Goal: Check status: Check status

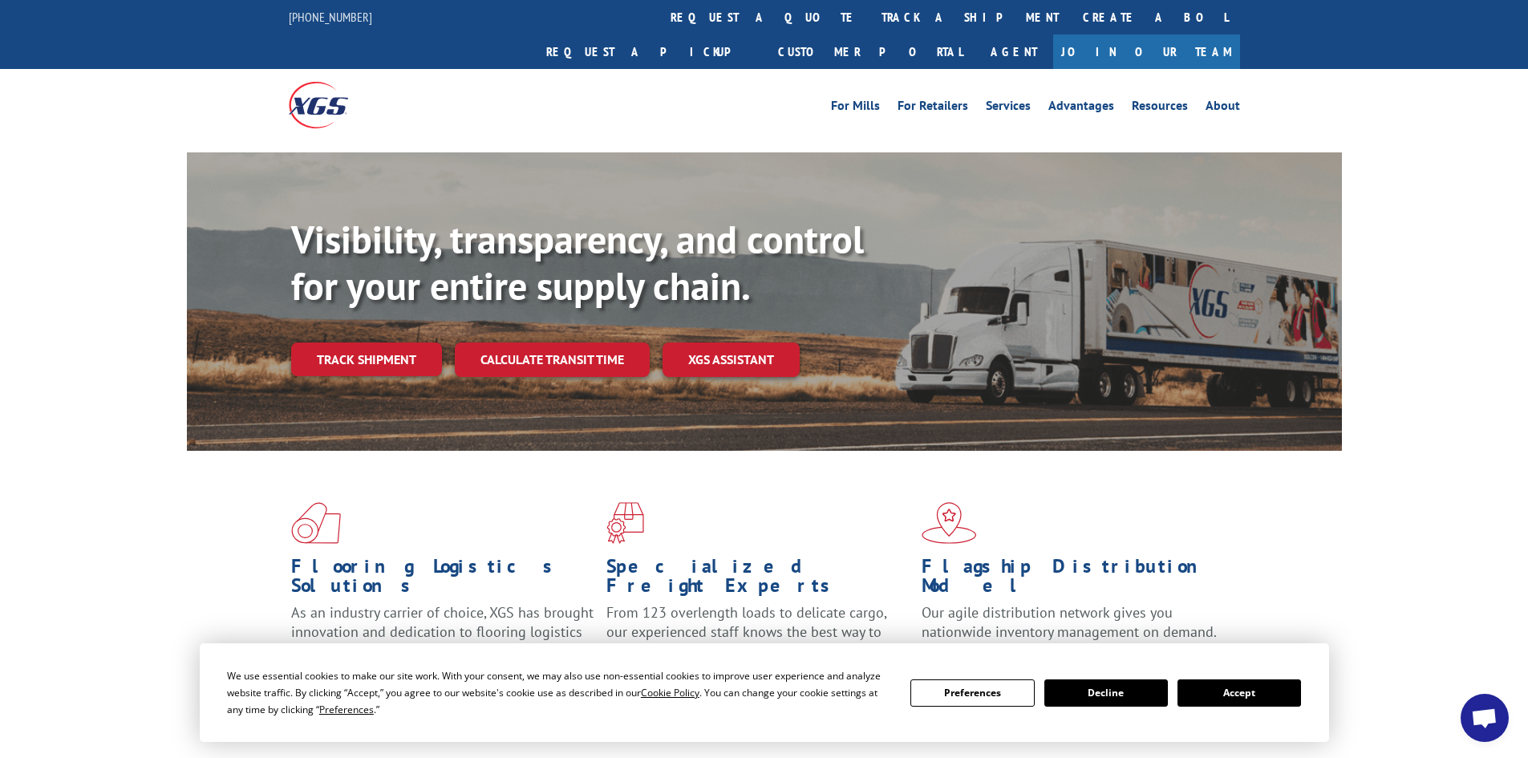
click at [1217, 688] on button "Accept" at bounding box center [1240, 693] width 124 height 27
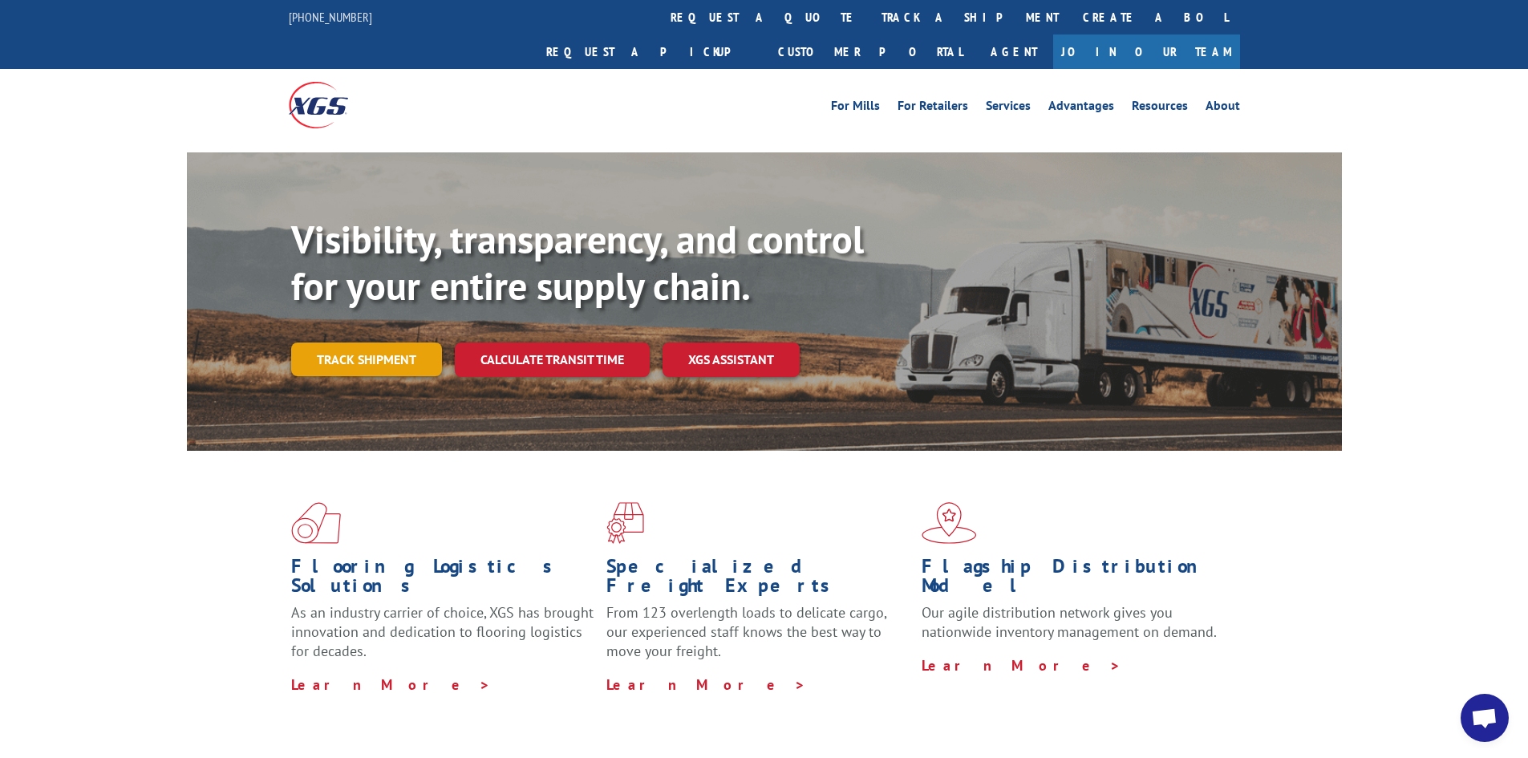
click at [376, 343] on link "Track shipment" at bounding box center [366, 360] width 151 height 34
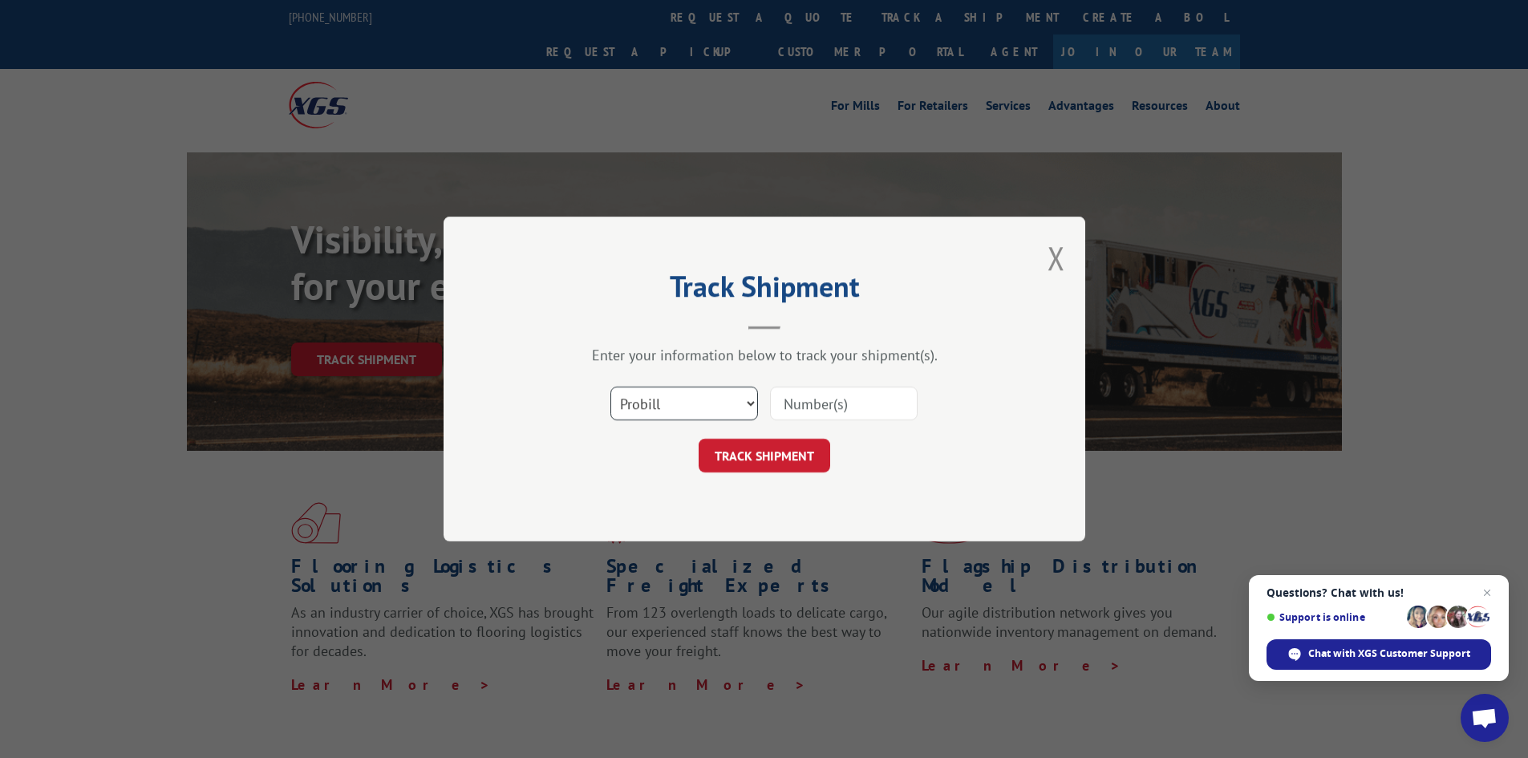
click at [659, 399] on select "Select category... Probill BOL PO" at bounding box center [685, 404] width 148 height 34
select select "po"
click at [611, 387] on select "Select category... Probill BOL PO" at bounding box center [685, 404] width 148 height 34
click at [831, 407] on input at bounding box center [844, 404] width 148 height 34
paste input "83529274"
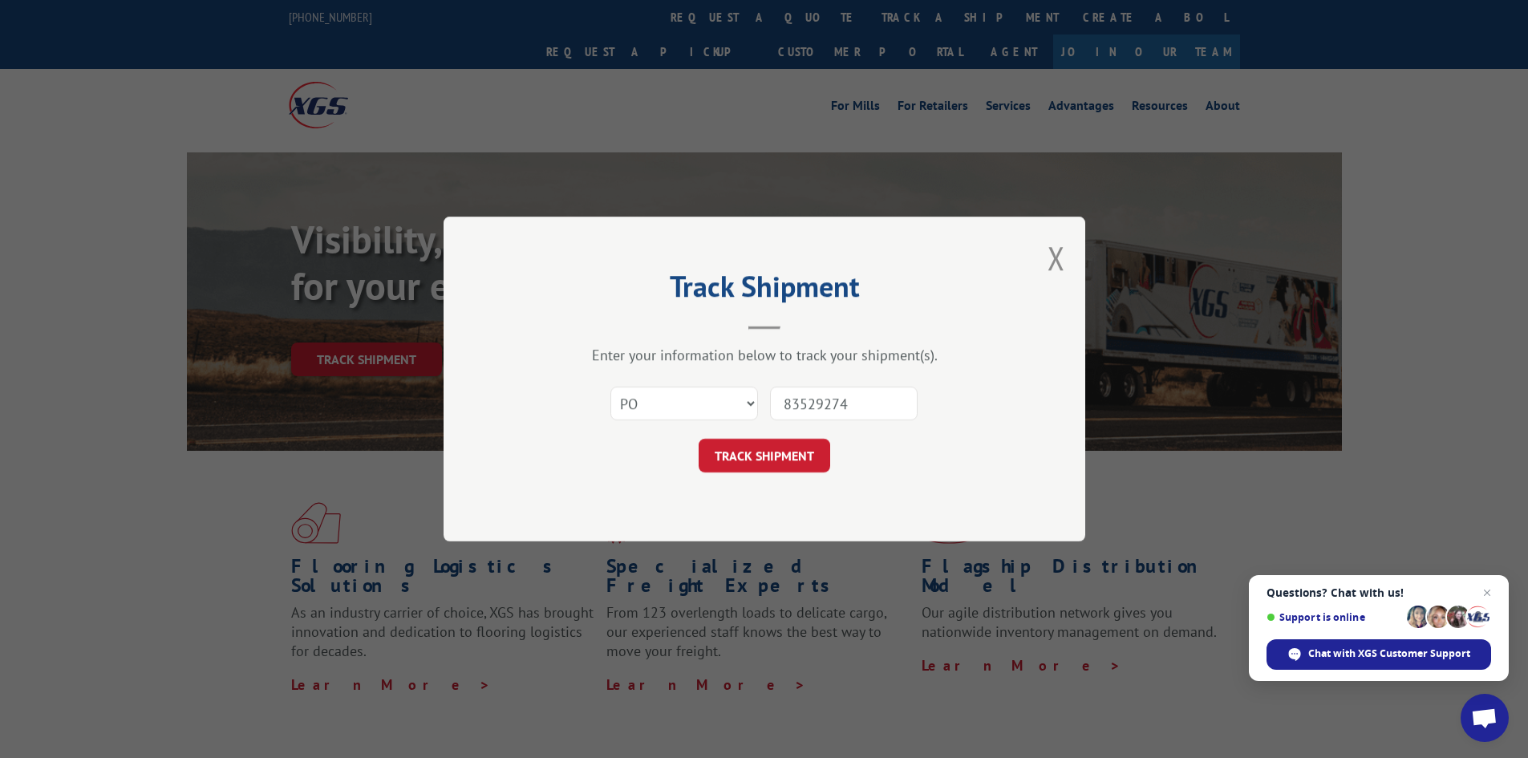
type input "83529274"
click at [782, 430] on div "Select category... Probill BOL PO 83529274" at bounding box center [764, 403] width 481 height 53
click at [766, 456] on button "TRACK SHIPMENT" at bounding box center [765, 456] width 132 height 34
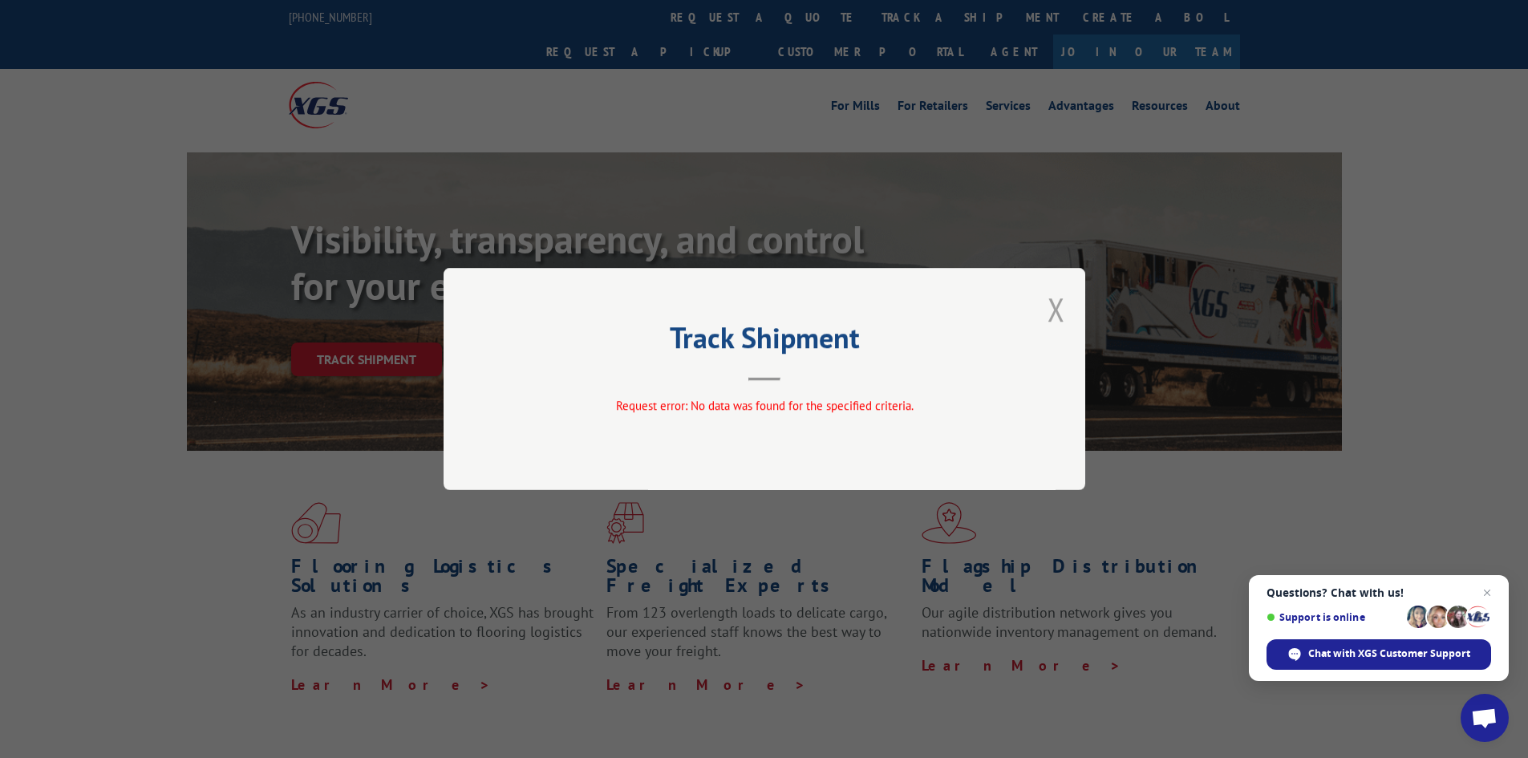
click at [1057, 318] on button "Close modal" at bounding box center [1057, 309] width 18 height 43
